Goal: Navigation & Orientation: Understand site structure

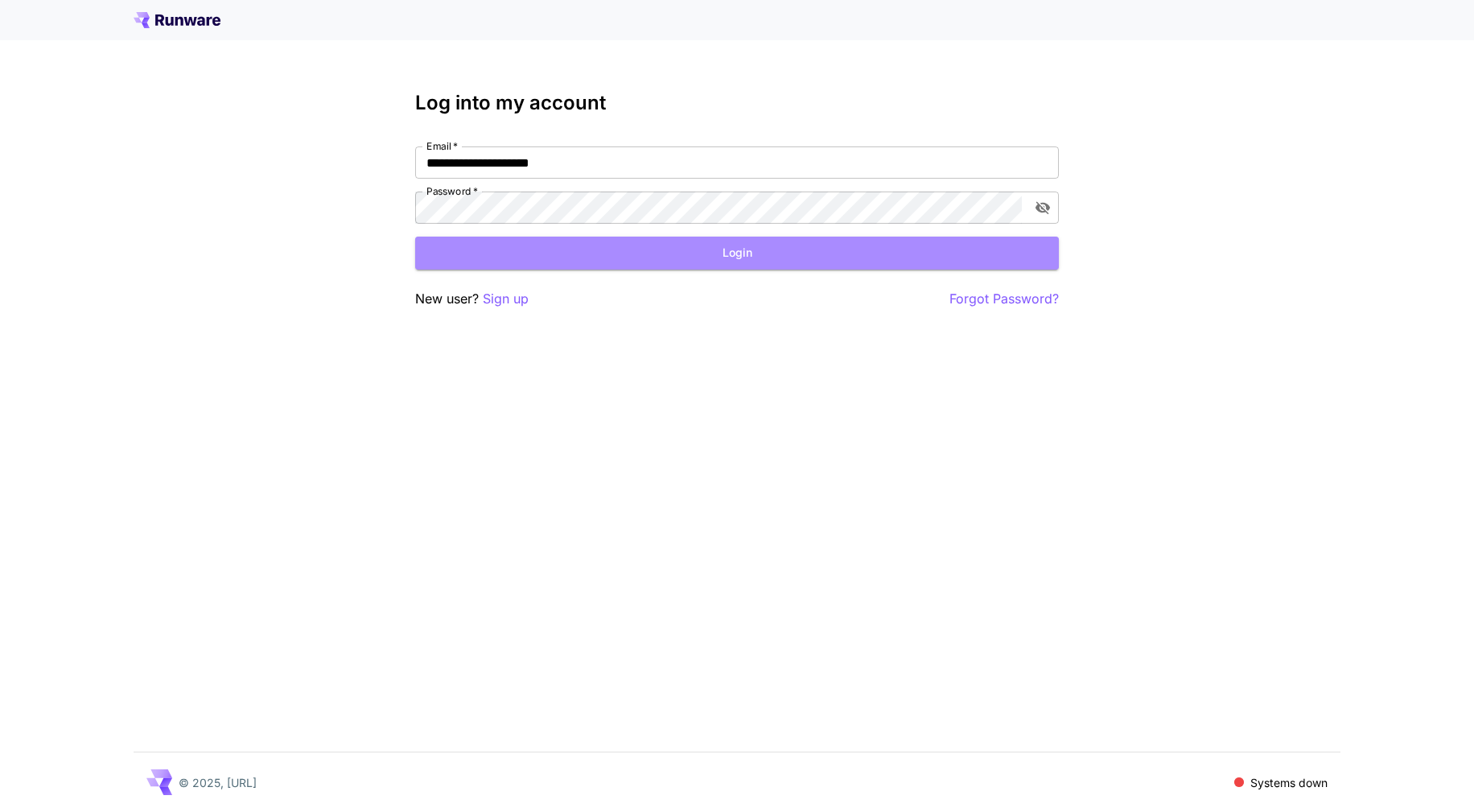
click at [742, 255] on button "Login" at bounding box center [736, 253] width 643 height 33
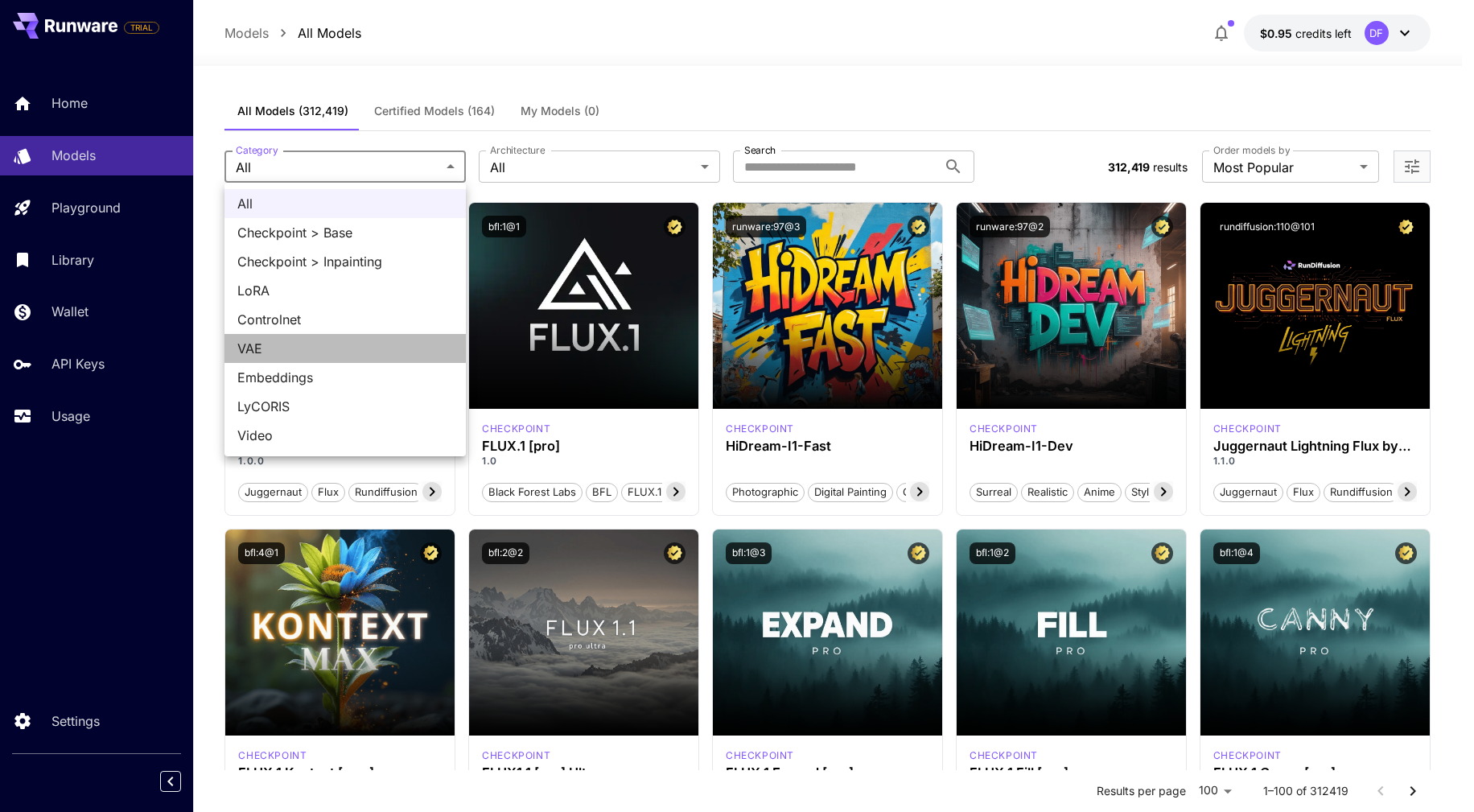
click at [310, 344] on span "VAE" at bounding box center [345, 348] width 216 height 19
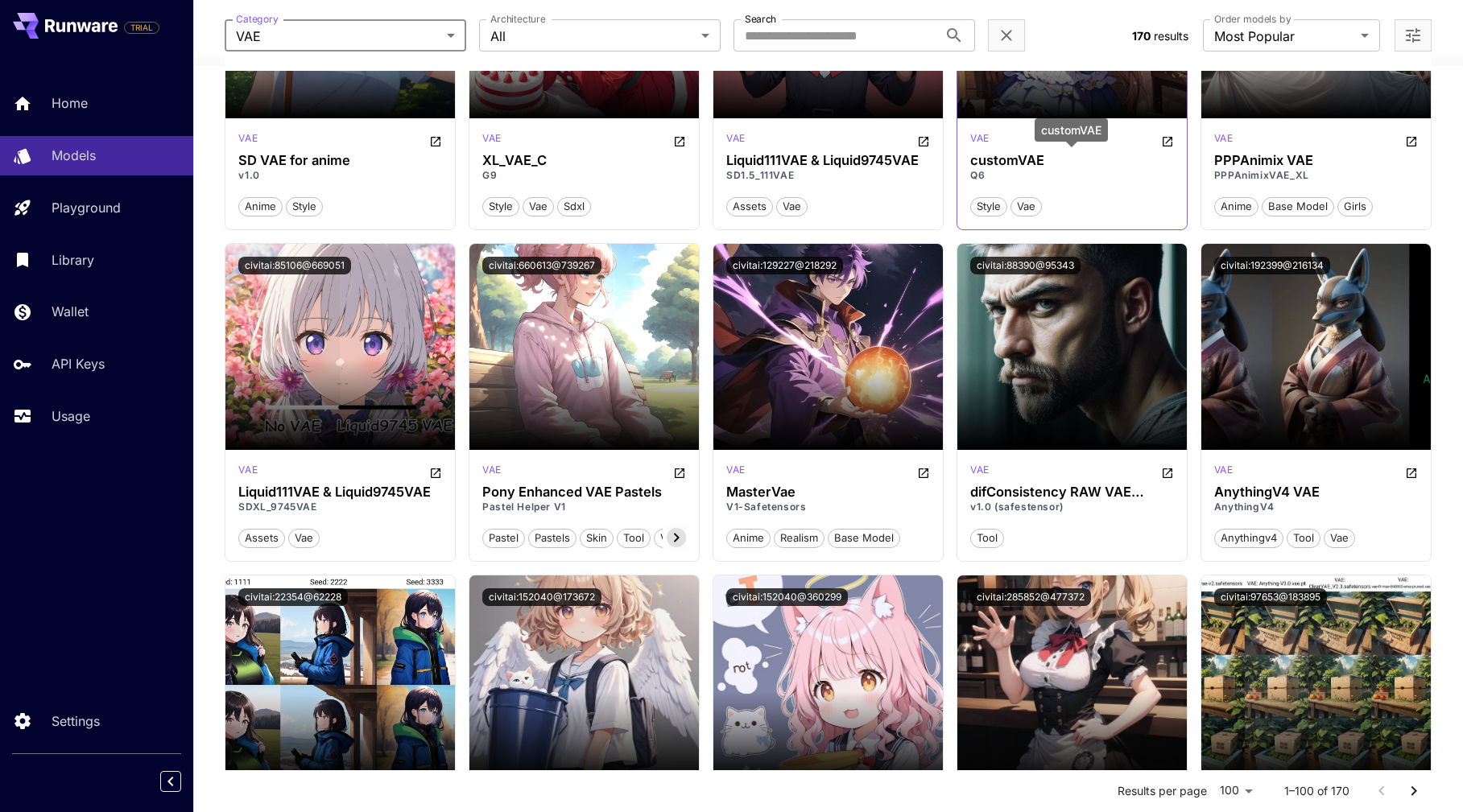
scroll to position [2012, 0]
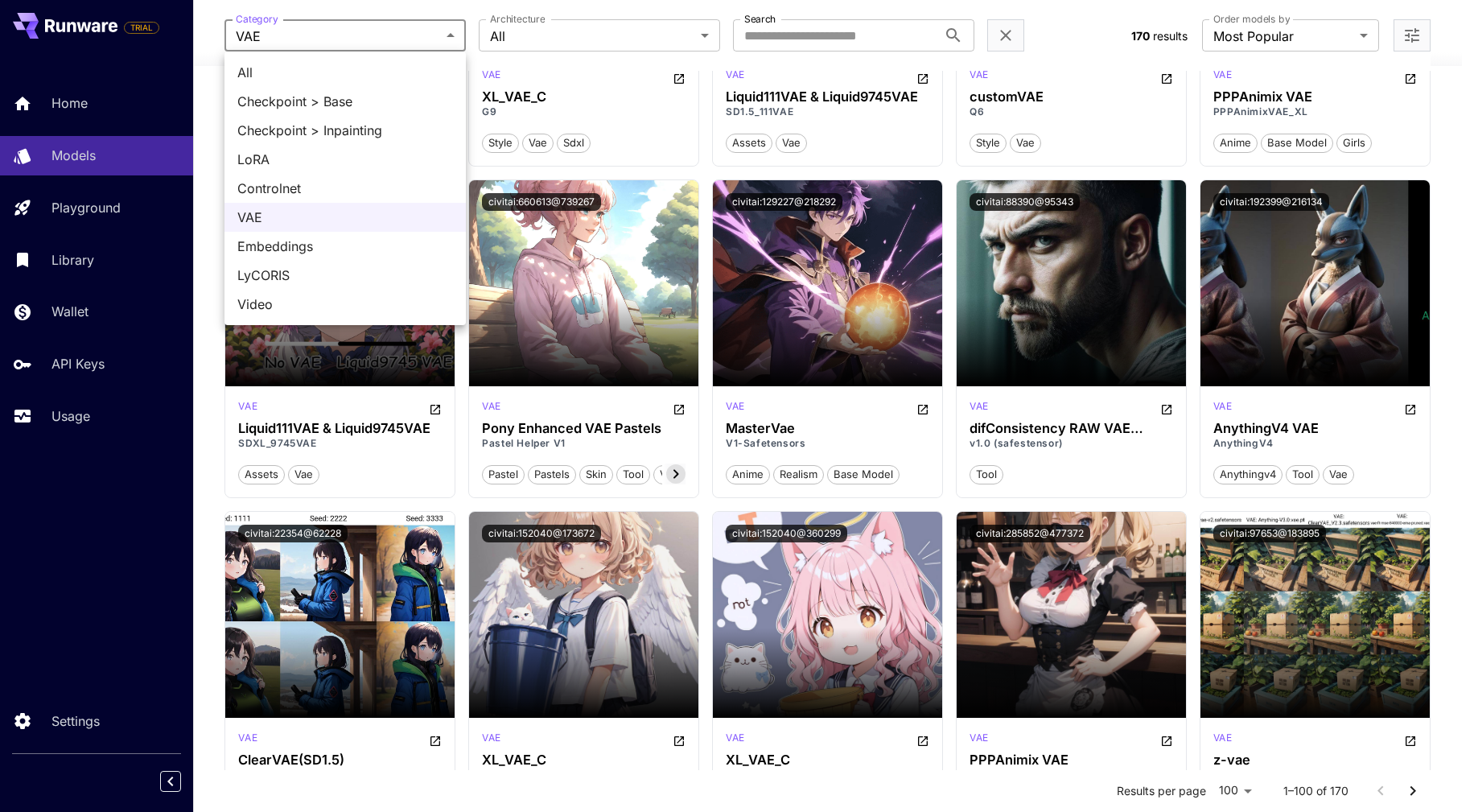
click at [330, 160] on span "LoRA" at bounding box center [345, 159] width 216 height 19
type input "****"
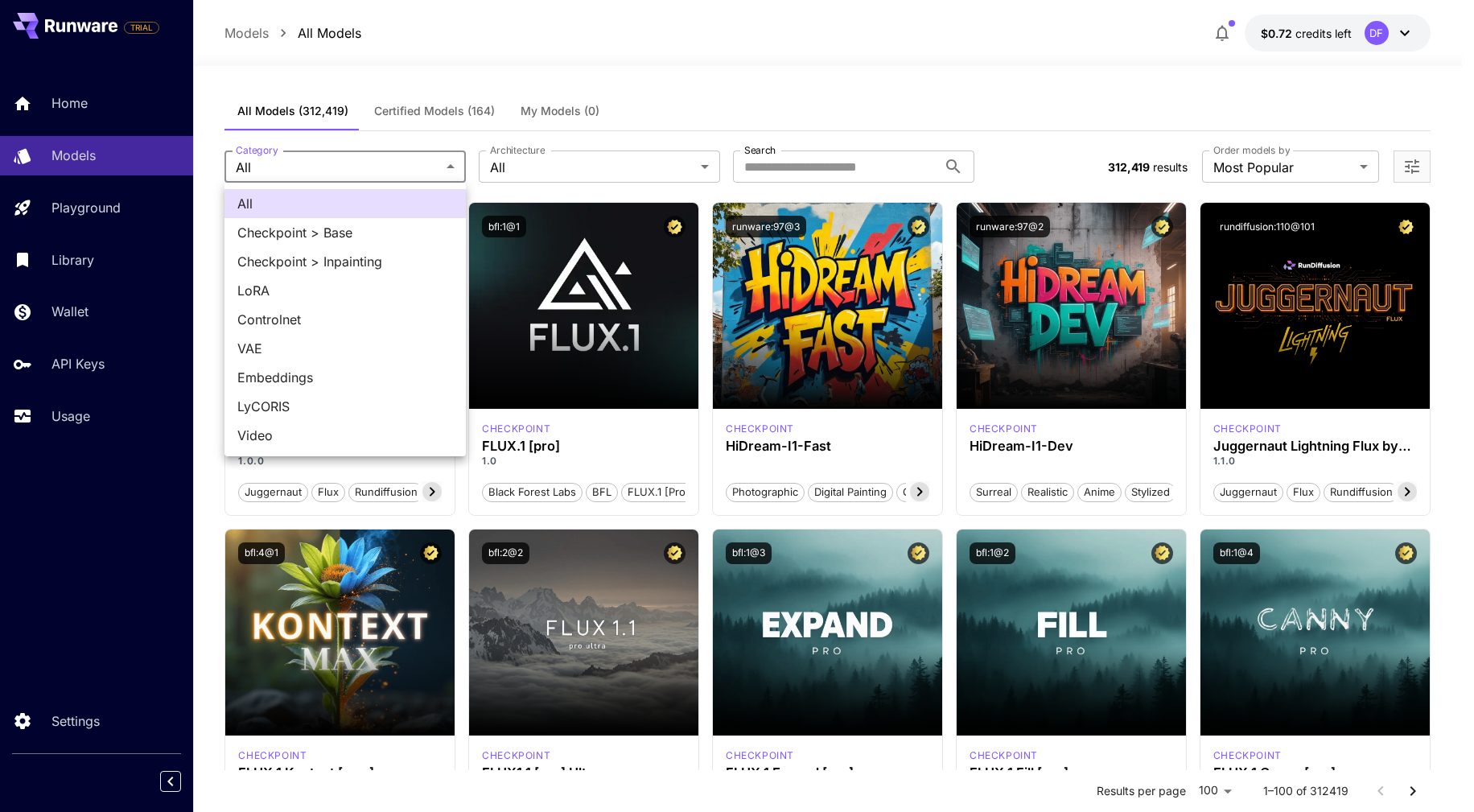
click at [308, 296] on span "LoRA" at bounding box center [345, 290] width 216 height 19
type input "****"
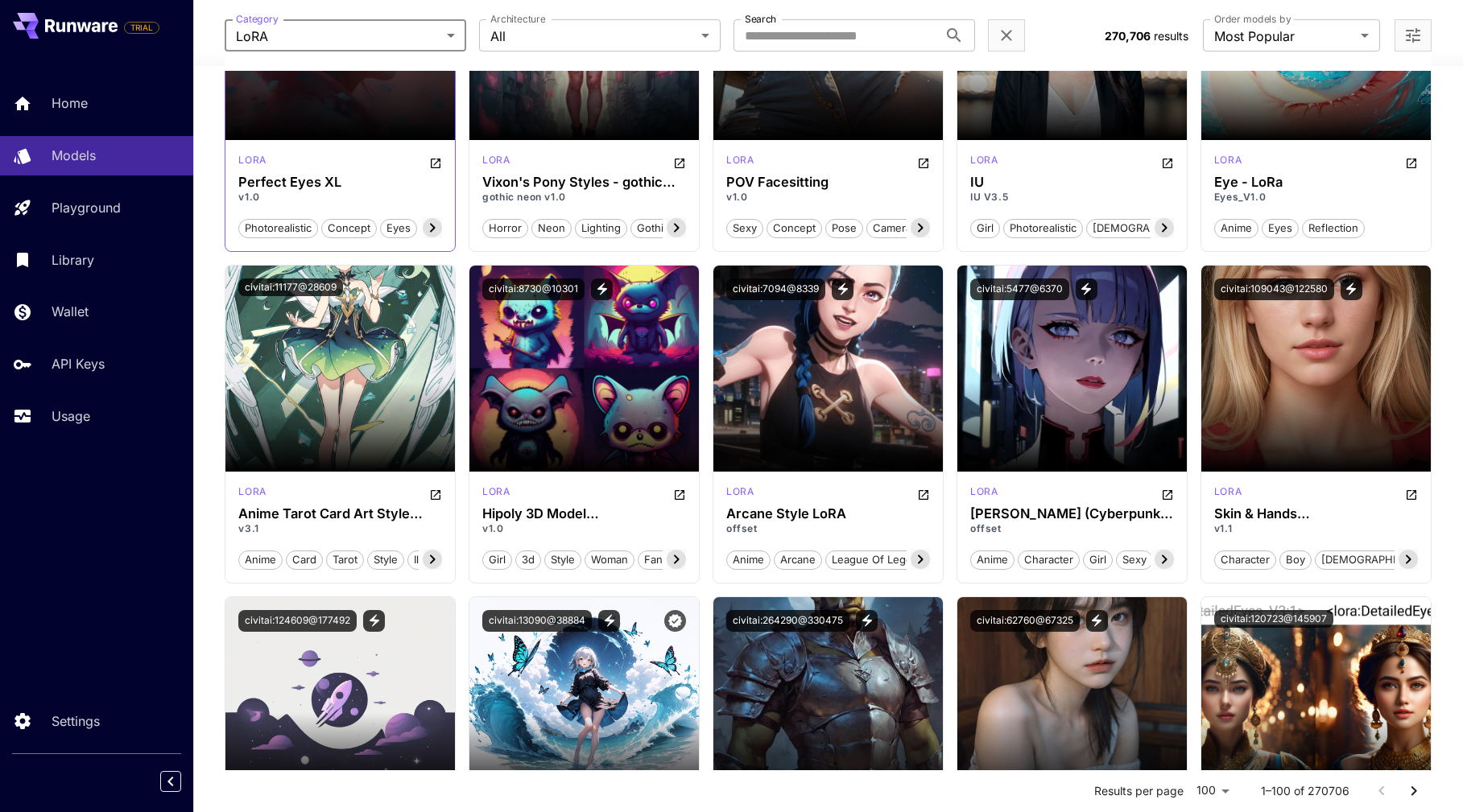
scroll to position [1931, 0]
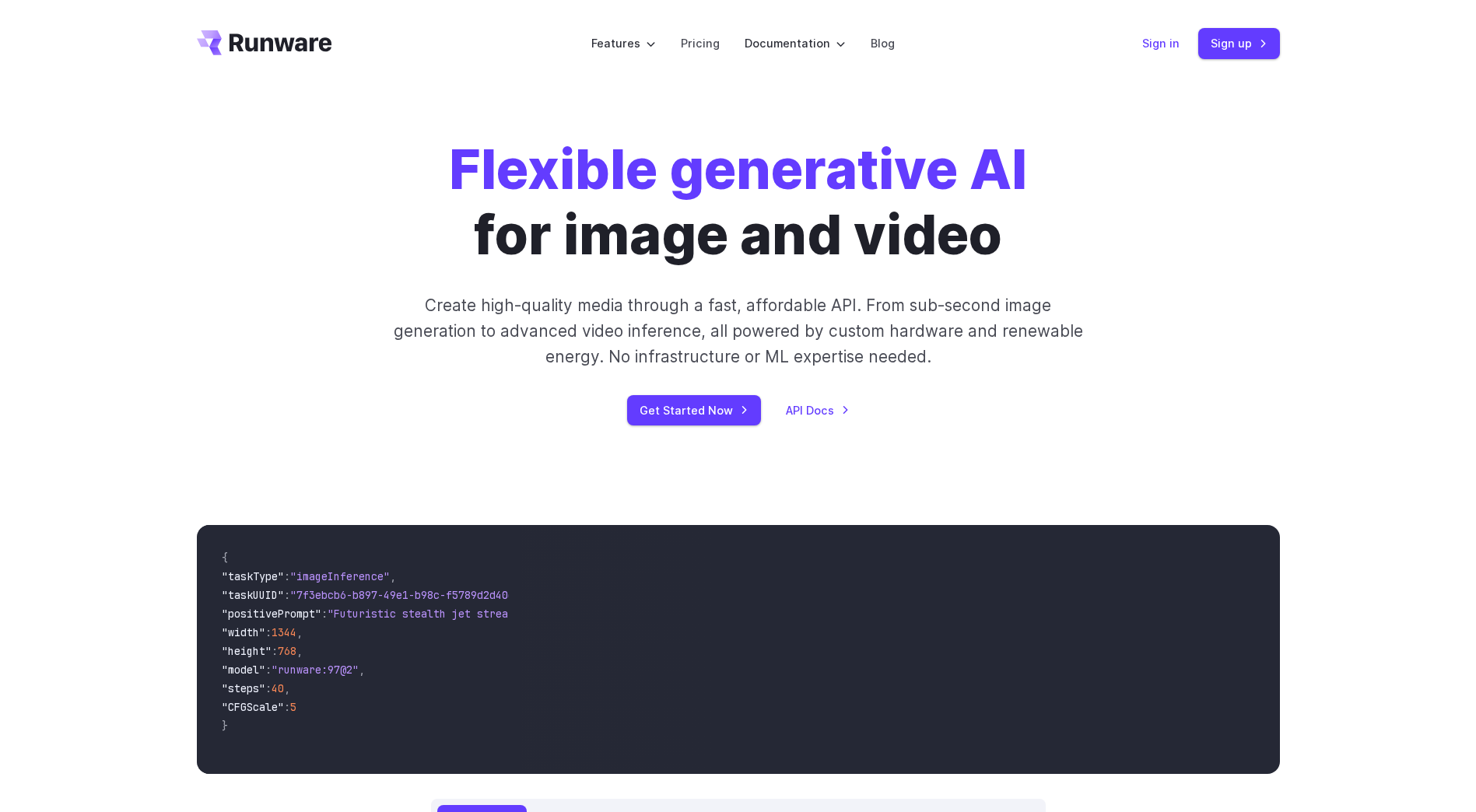
click at [1165, 46] on link "Sign in" at bounding box center [1161, 43] width 38 height 18
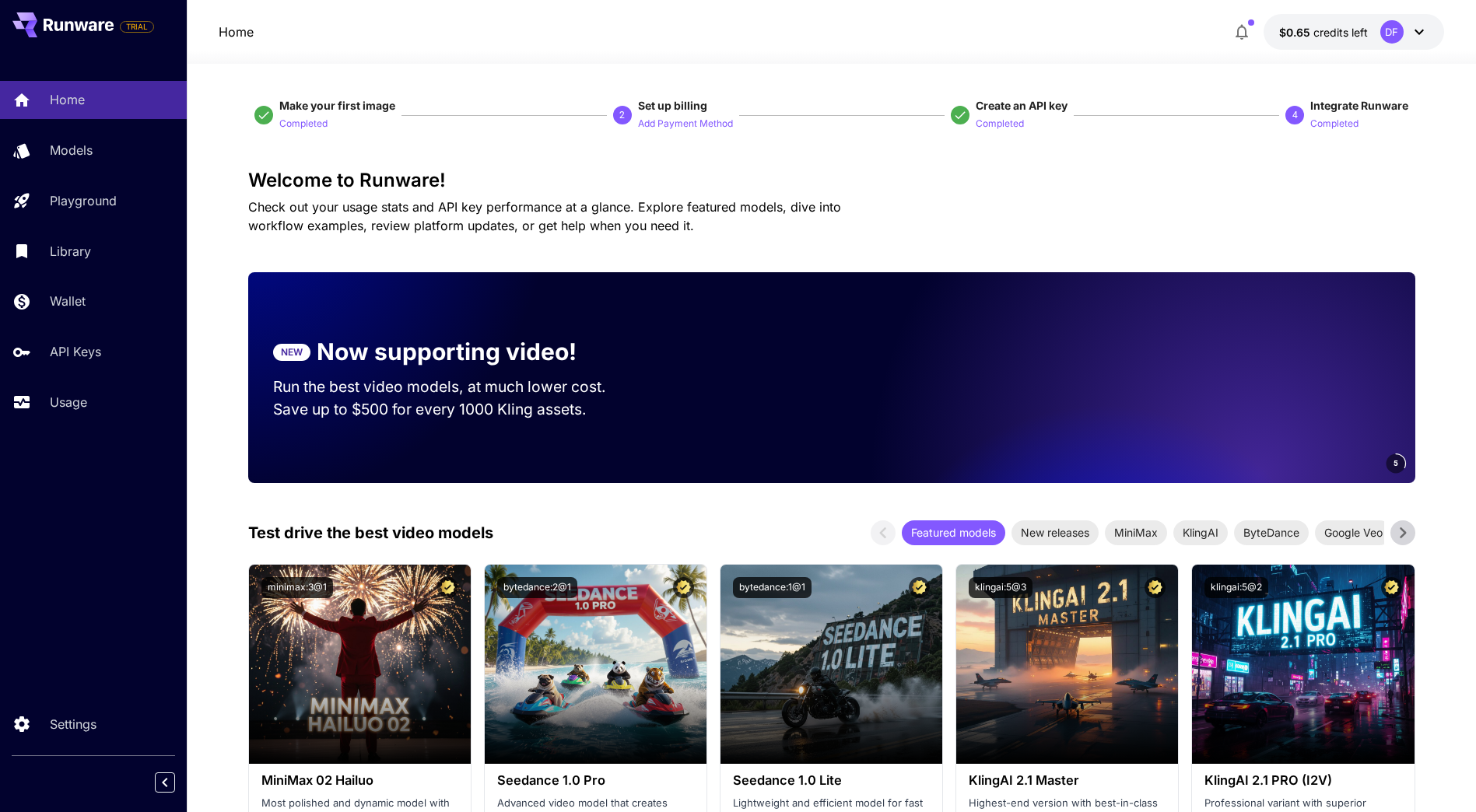
click at [1420, 31] on icon at bounding box center [1419, 32] width 19 height 19
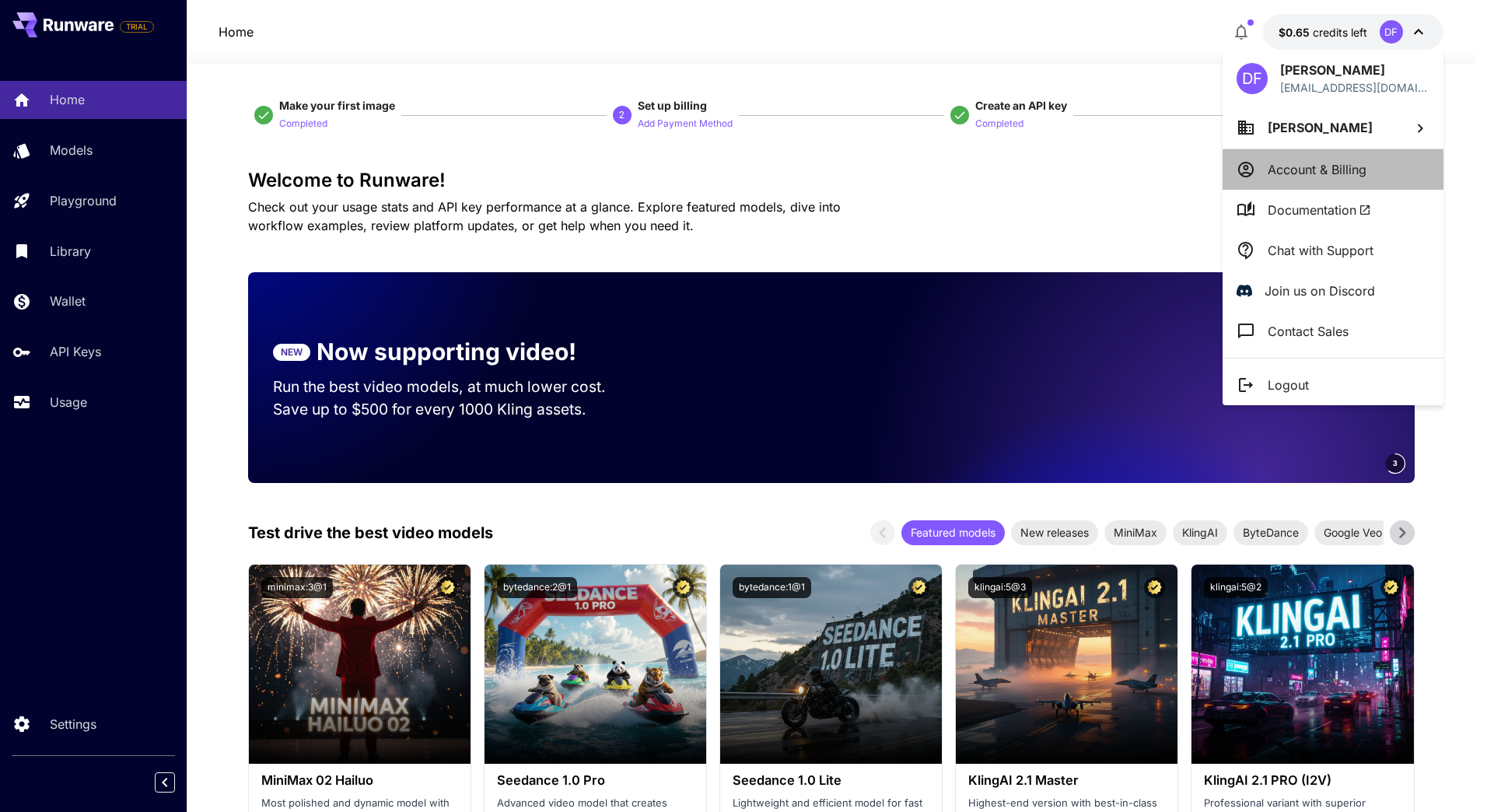
click at [1344, 168] on p "Account & Billing" at bounding box center [1317, 170] width 99 height 19
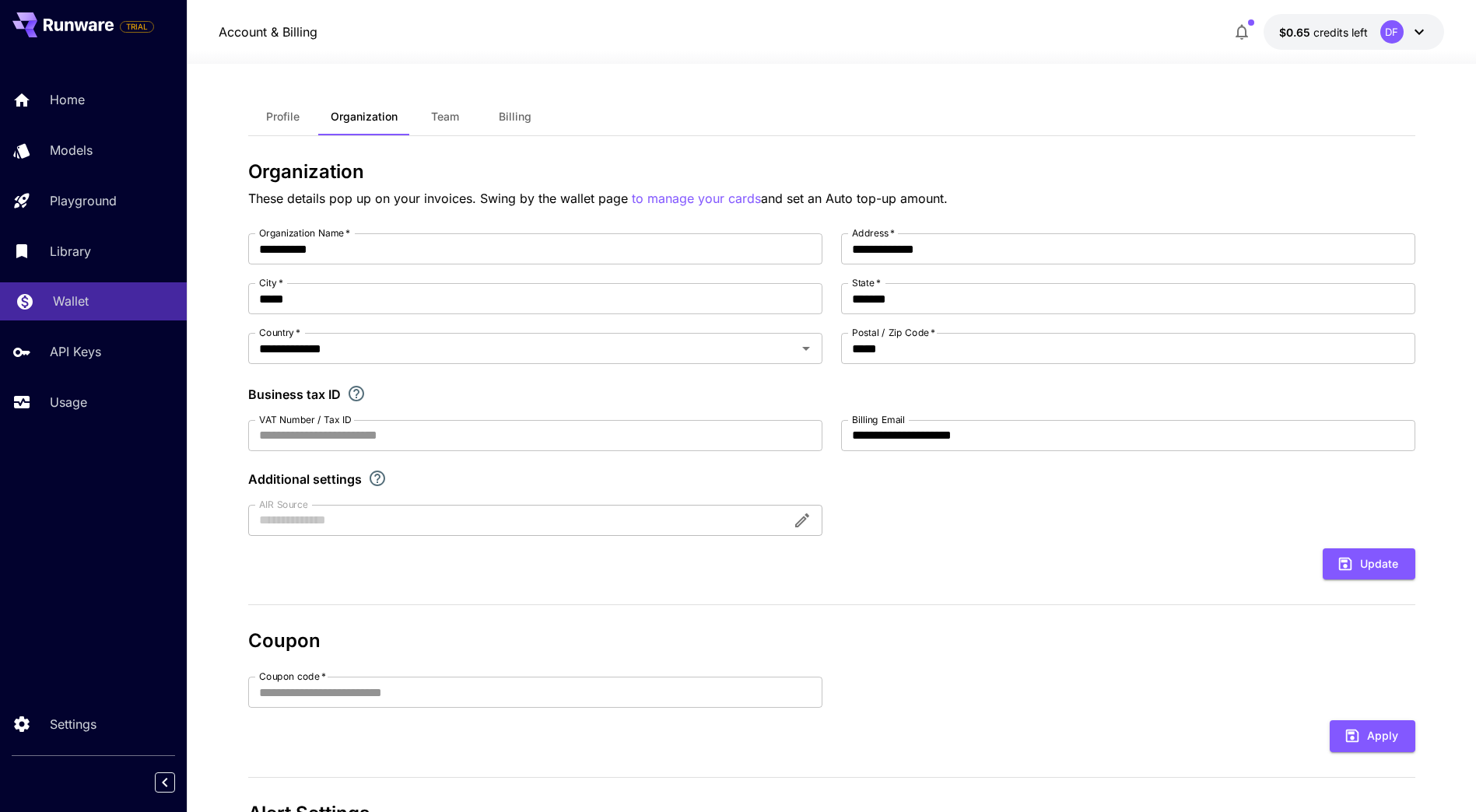
click at [57, 298] on p "Wallet" at bounding box center [71, 301] width 36 height 19
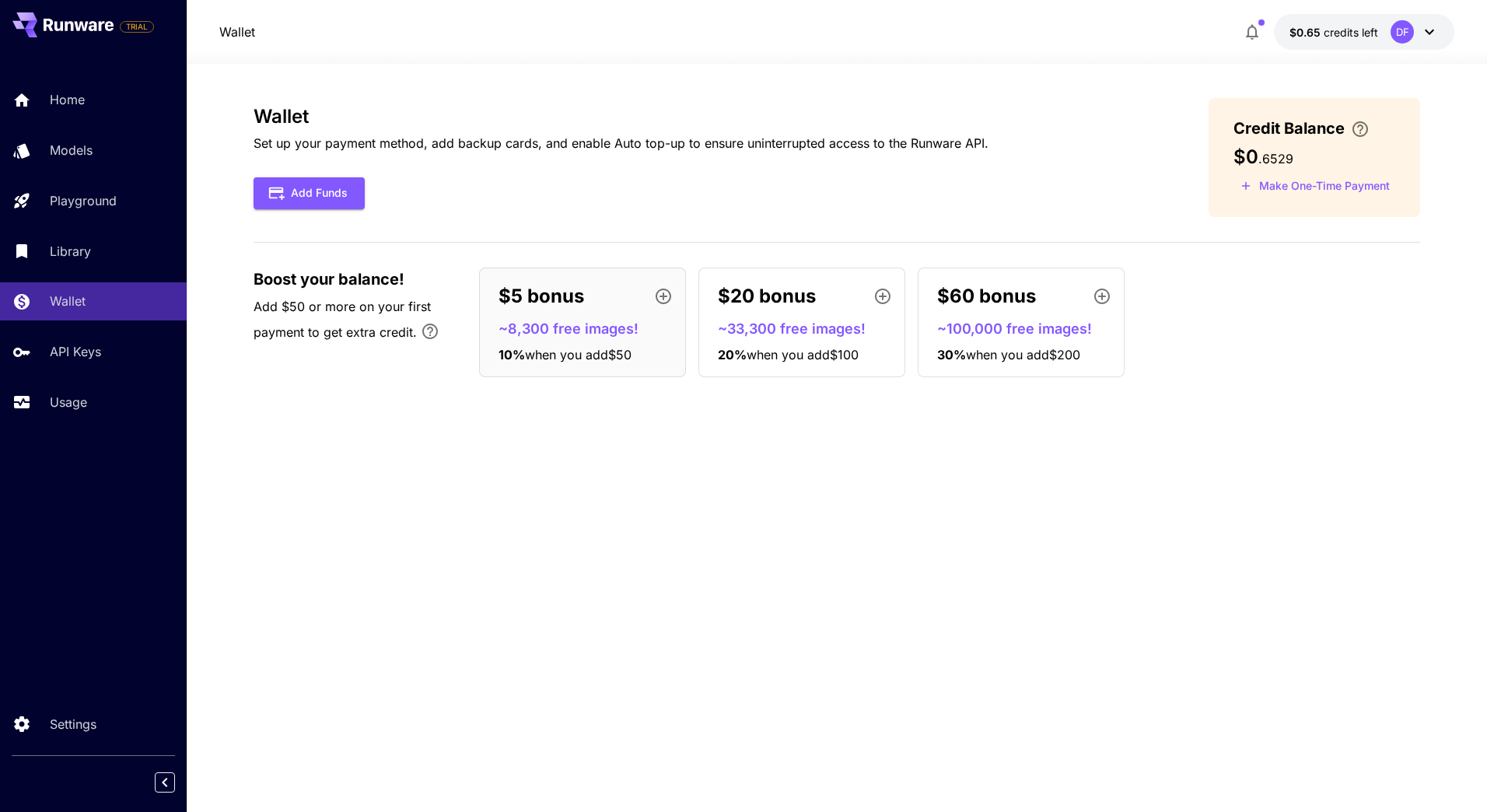
drag, startPoint x: 894, startPoint y: 0, endPoint x: 885, endPoint y: 558, distance: 558.1
click at [885, 558] on div "Wallet Set up your payment method, add backup cards, and enable Auto top-up to …" at bounding box center [836, 438] width 1167 height 680
click at [1094, 516] on div "Wallet Set up your payment method, add backup cards, and enable Auto top-up to …" at bounding box center [836, 438] width 1167 height 680
click at [75, 257] on p "Library" at bounding box center [73, 251] width 42 height 19
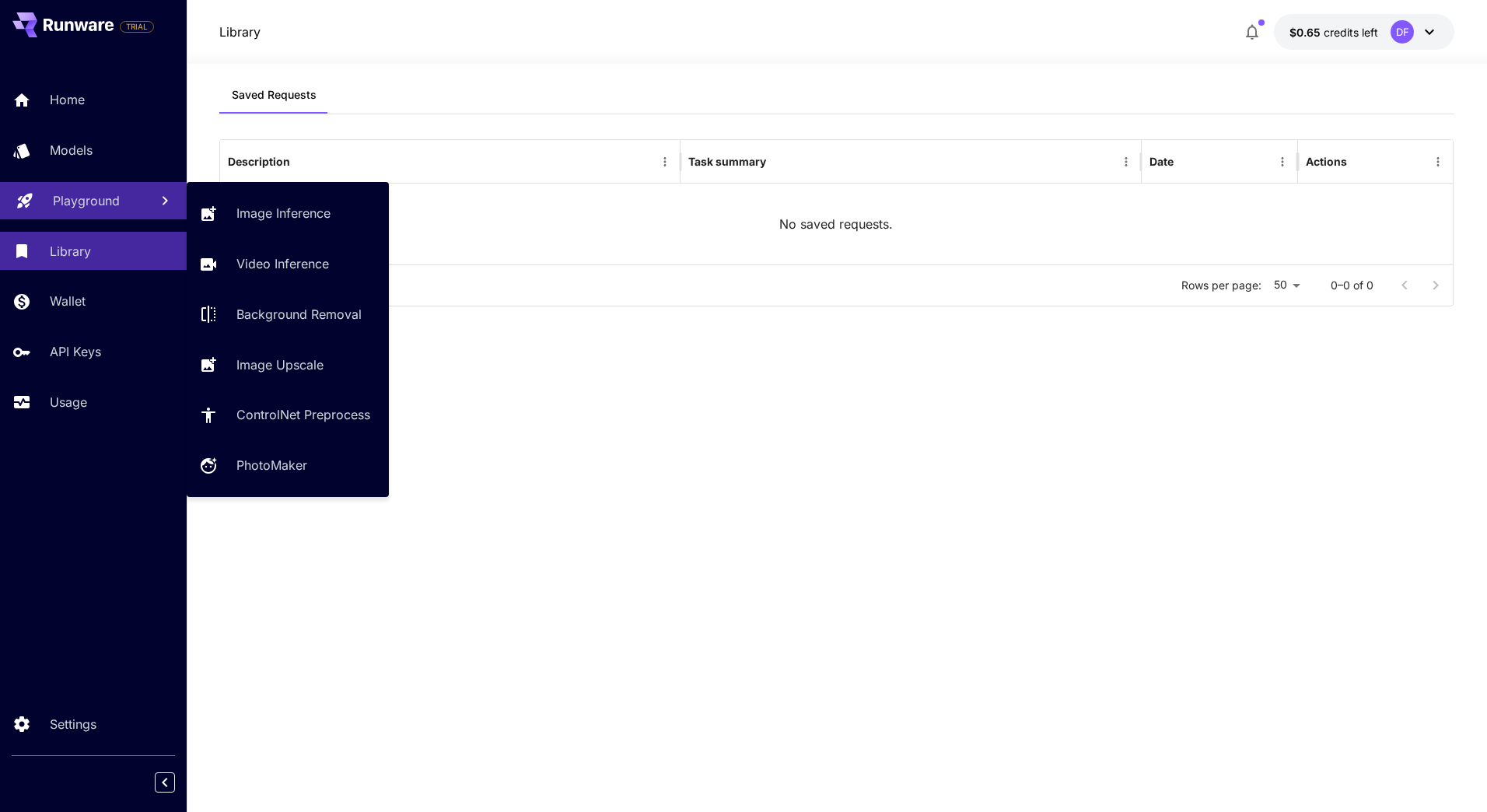
click at [77, 208] on p "Playground" at bounding box center [86, 201] width 67 height 19
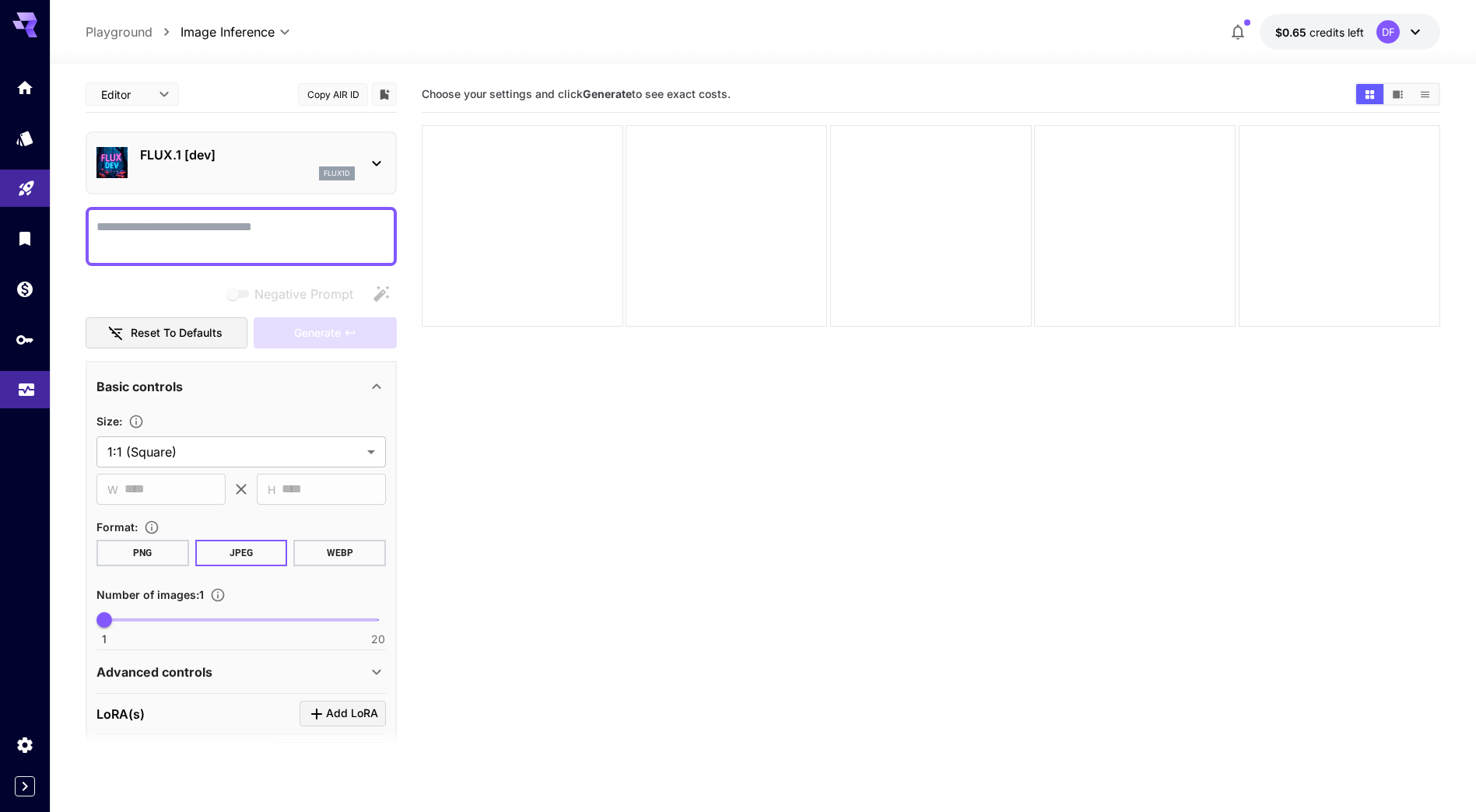
click at [32, 395] on icon "Usage" at bounding box center [26, 385] width 19 height 19
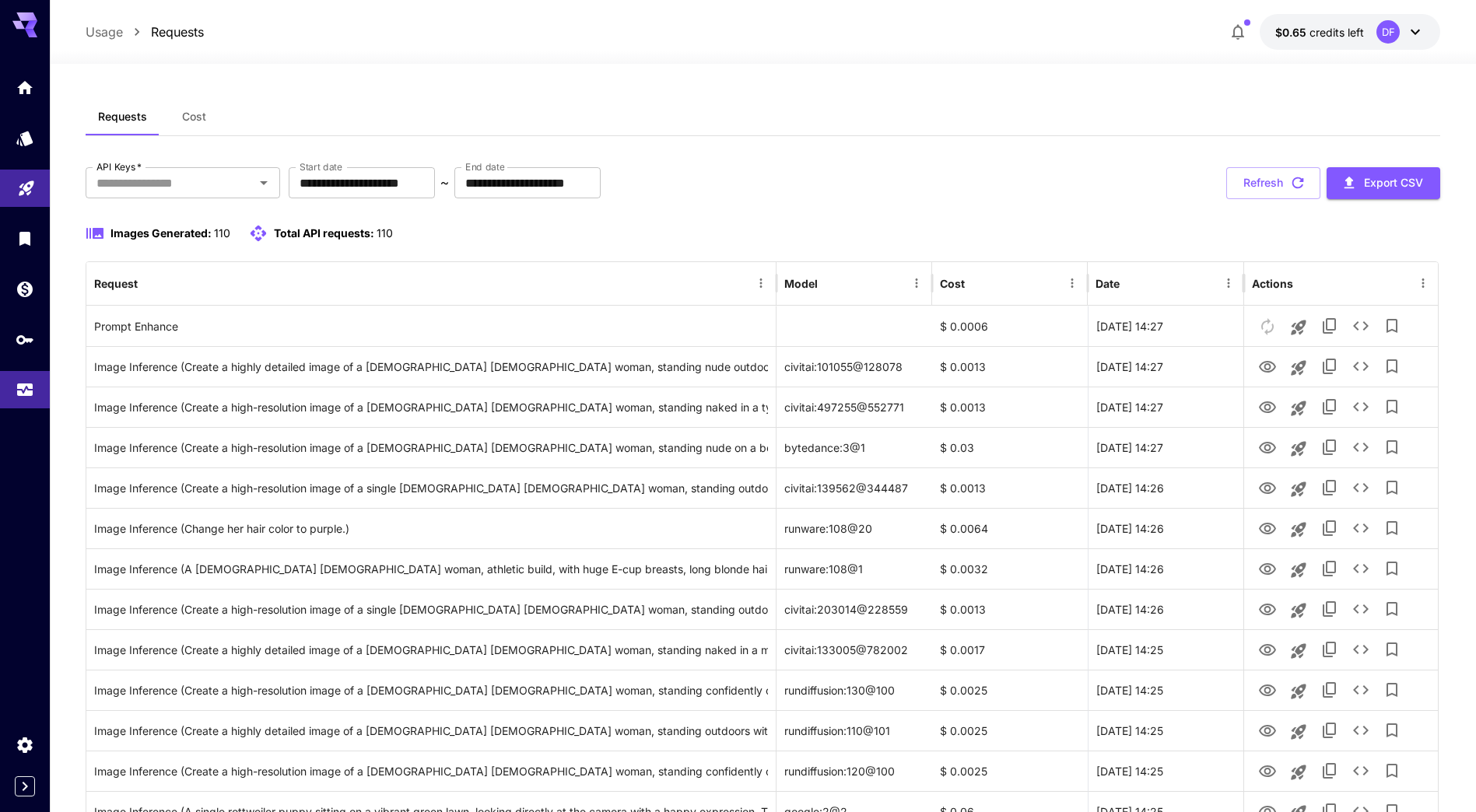
click at [27, 24] on icon at bounding box center [24, 24] width 25 height 25
click at [24, 788] on icon "Expand sidebar" at bounding box center [24, 786] width 19 height 19
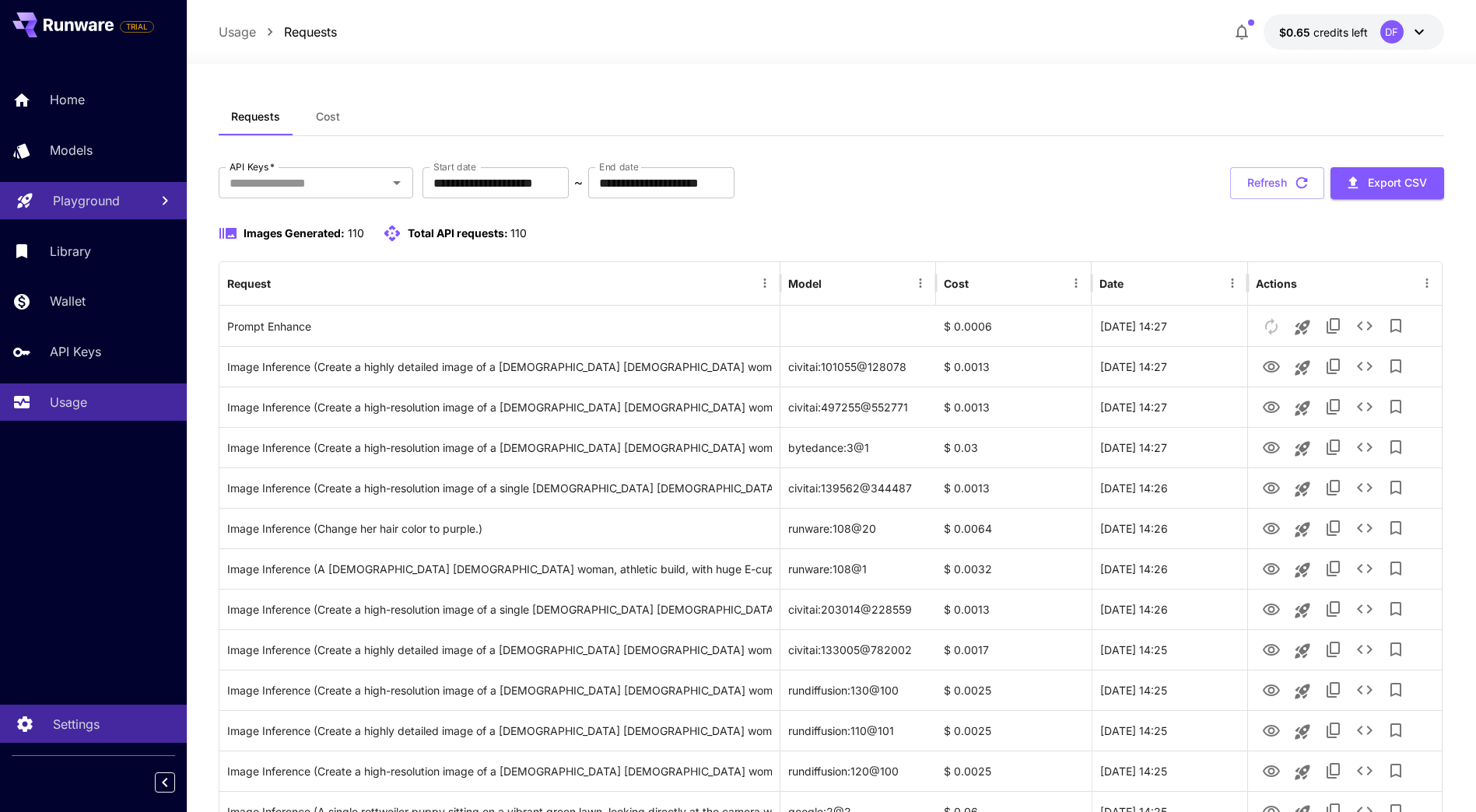
click at [63, 722] on p "Settings" at bounding box center [76, 724] width 46 height 19
